Goal: Check status

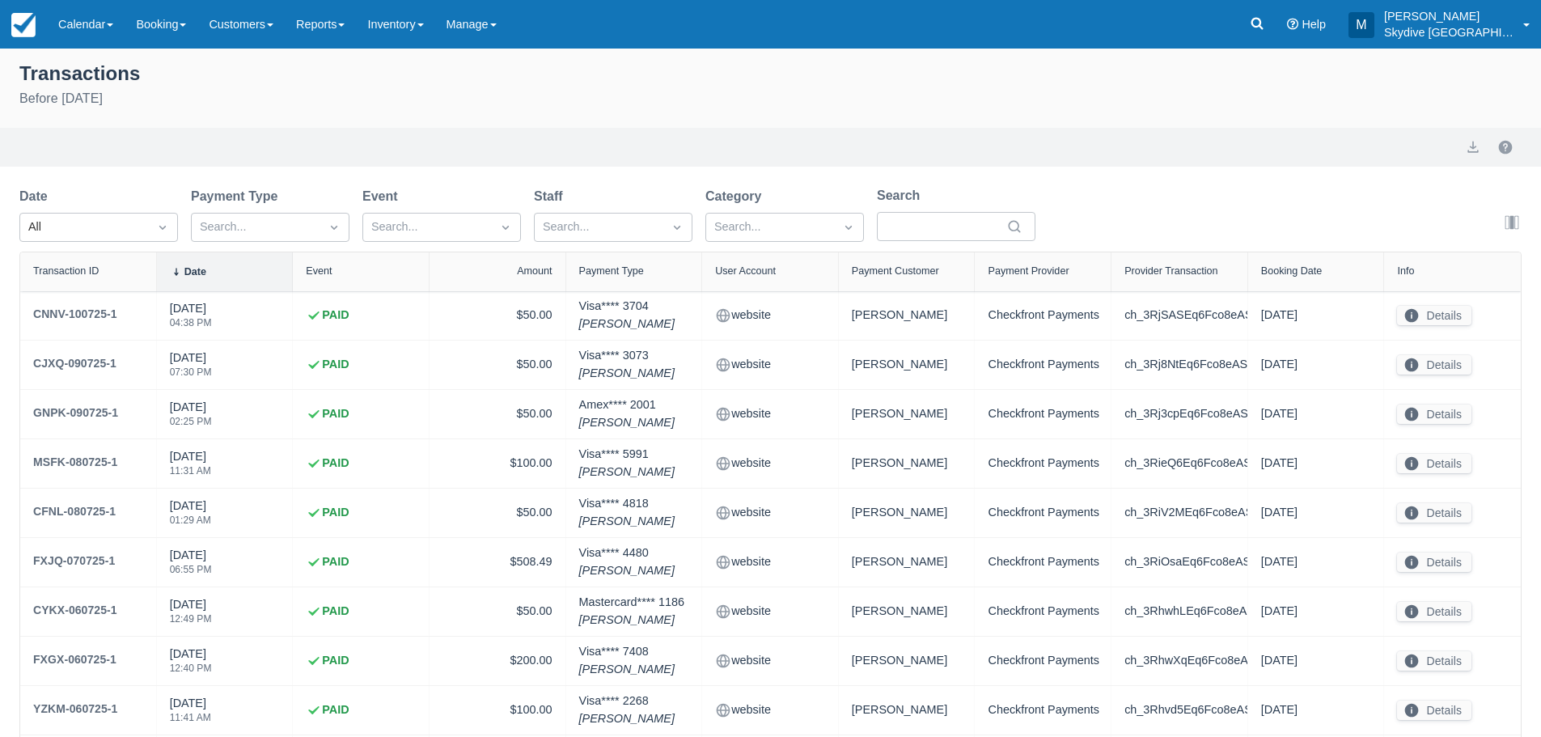
select select "10"
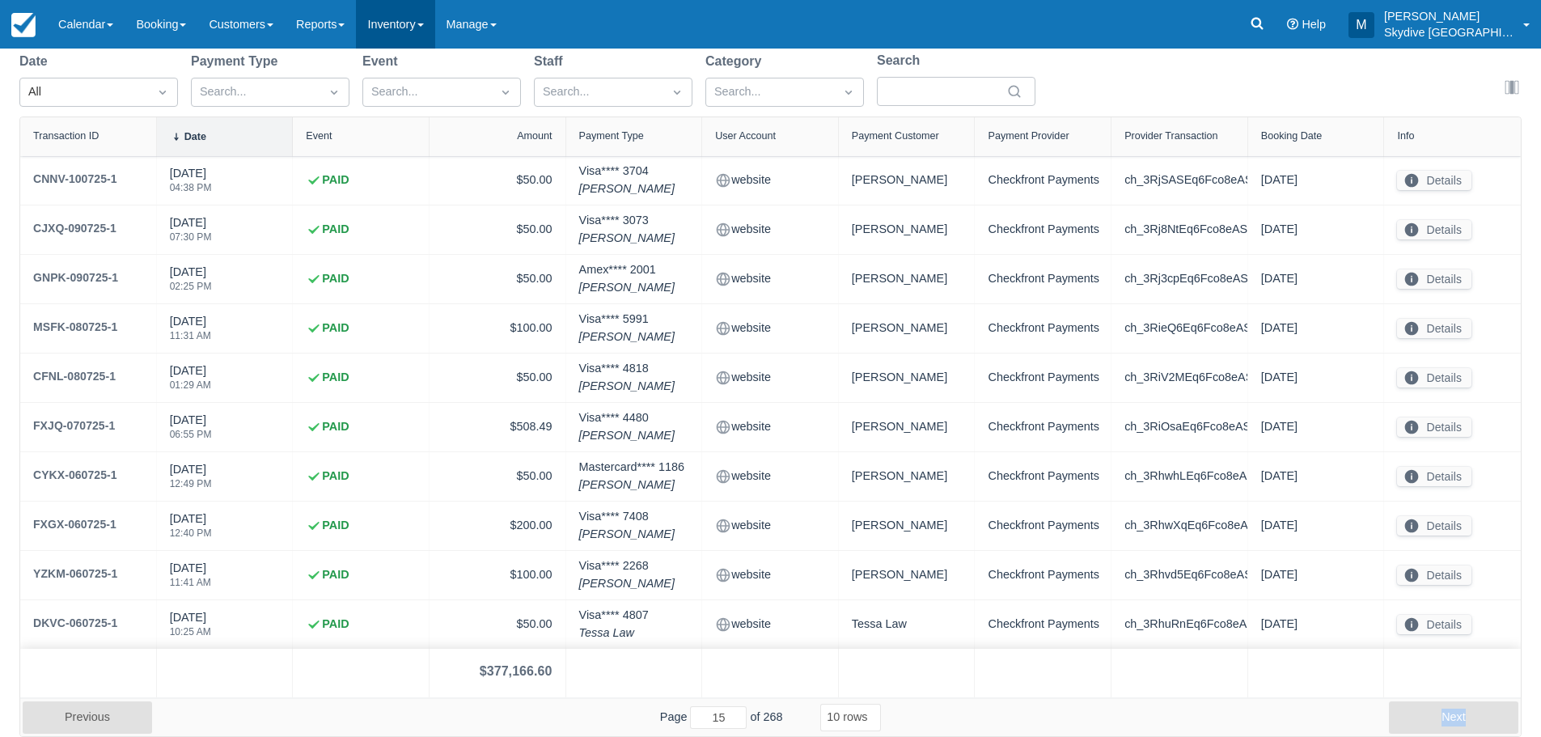
click at [434, 21] on link "Inventory" at bounding box center [395, 24] width 78 height 49
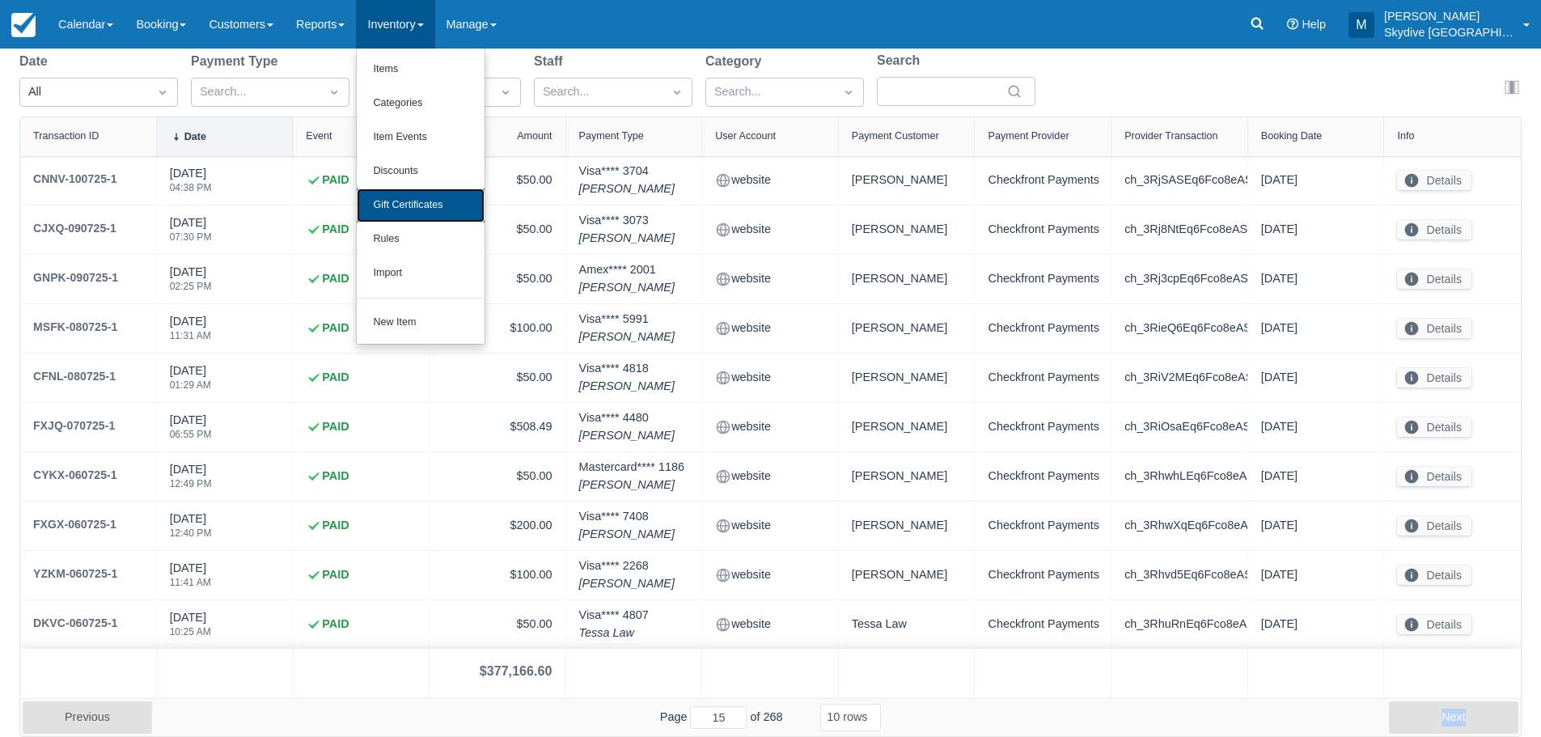
click at [426, 198] on link "Gift Certificates" at bounding box center [421, 205] width 128 height 34
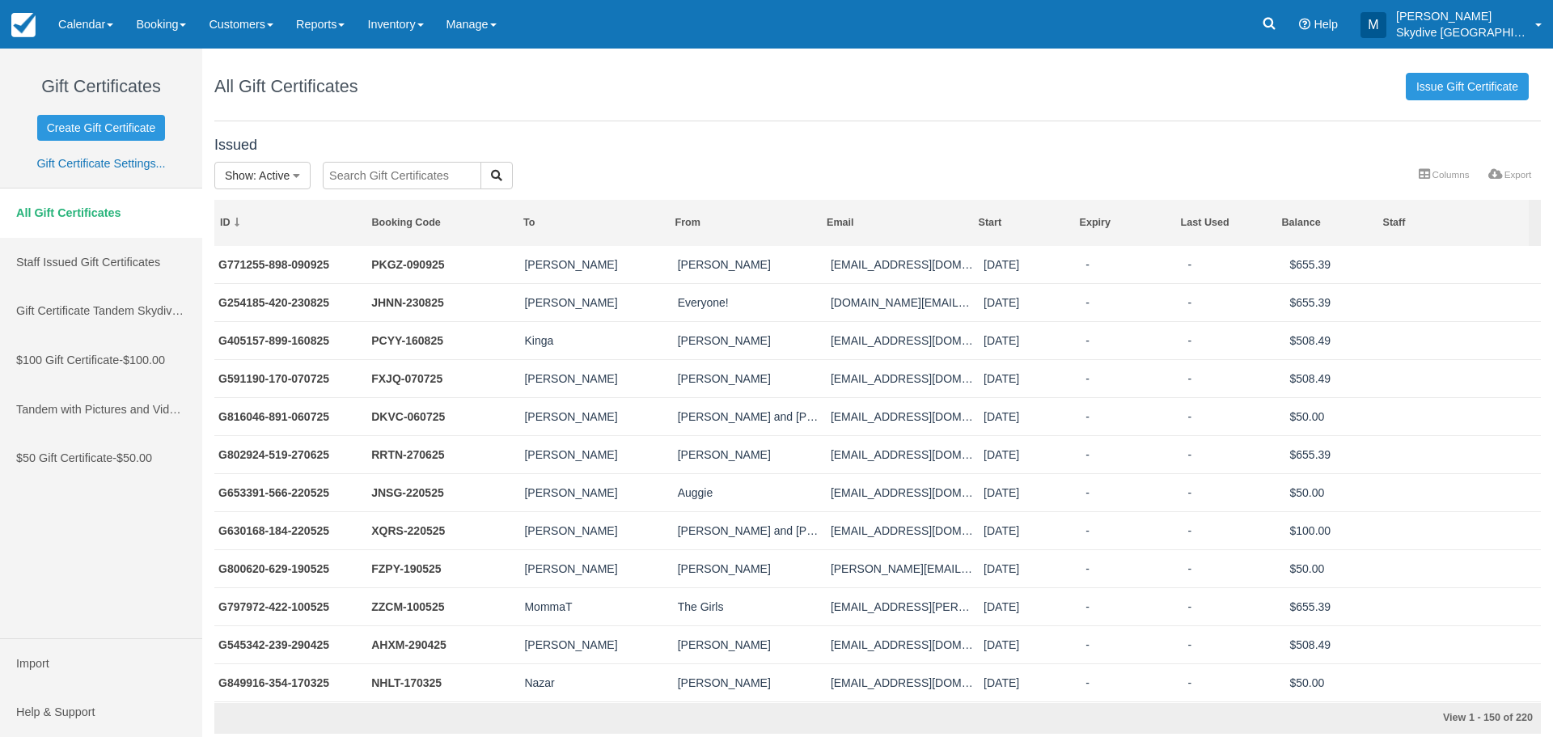
click at [394, 169] on input "text" at bounding box center [402, 176] width 159 height 28
type input "G645689-962-171224"
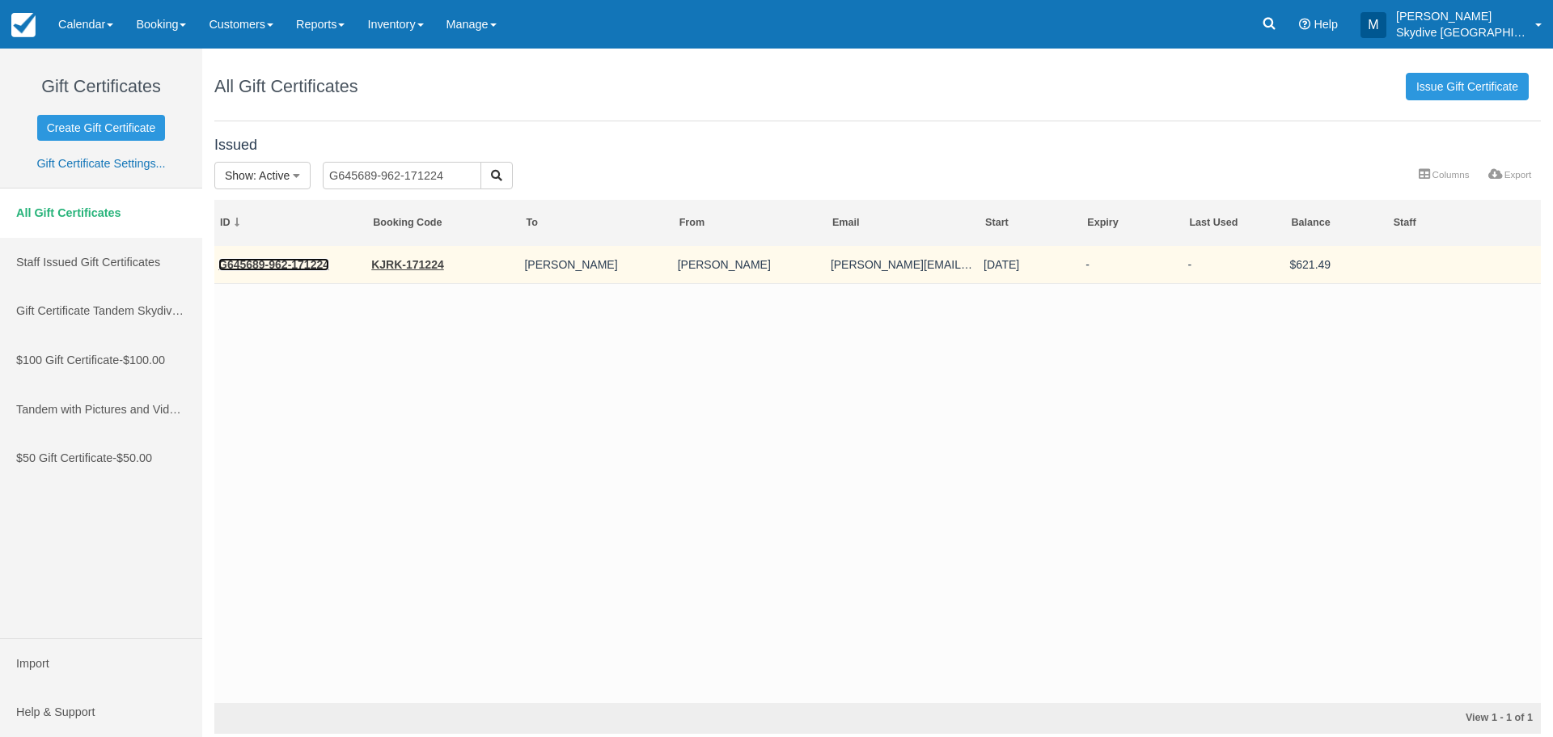
click at [286, 262] on link "G645689-962-171224" at bounding box center [273, 264] width 111 height 13
click at [288, 265] on link "G645689-962-171224" at bounding box center [273, 264] width 111 height 13
click at [395, 261] on link "KJRK-171224" at bounding box center [407, 264] width 73 height 13
